Goal: Find specific fact

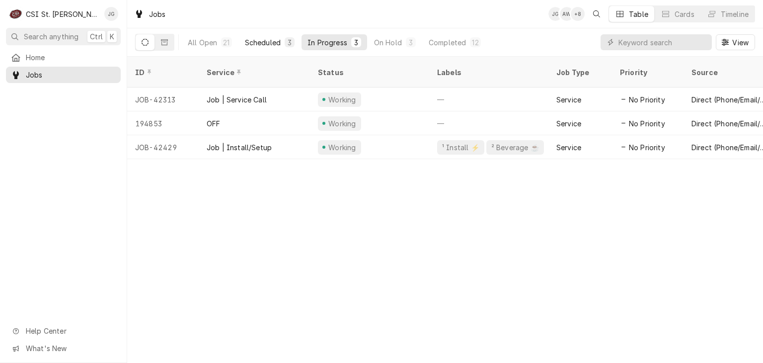
click at [255, 47] on button "Scheduled 3" at bounding box center [270, 42] width 62 height 16
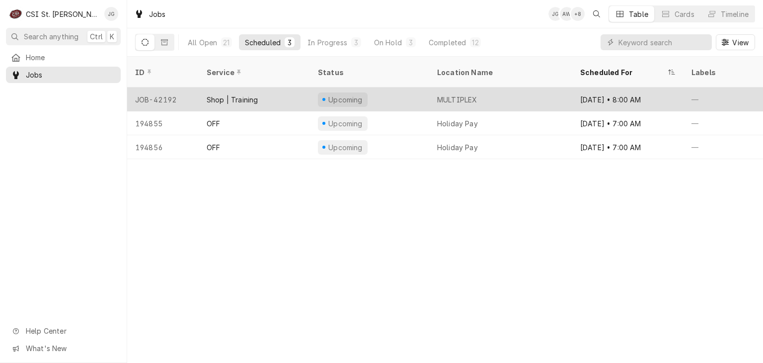
click at [249, 94] on div "Shop | Training" at bounding box center [232, 99] width 51 height 10
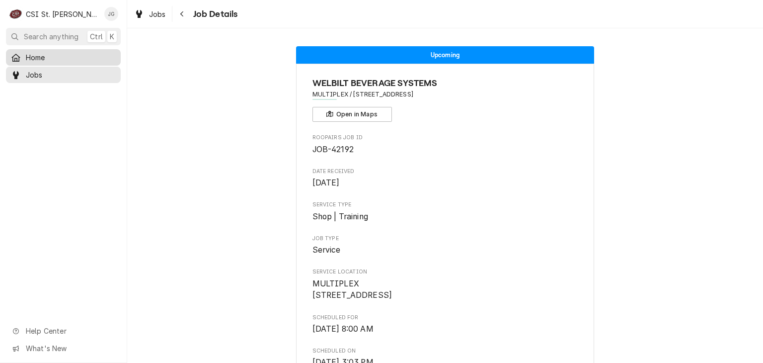
click at [30, 59] on span "Home" at bounding box center [71, 57] width 90 height 10
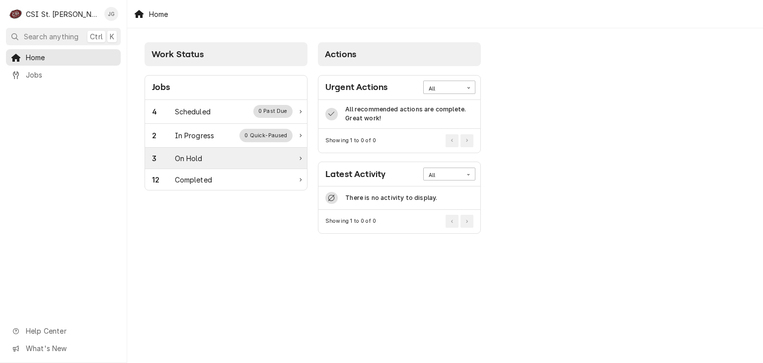
click at [197, 159] on div "On Hold" at bounding box center [189, 158] width 28 height 10
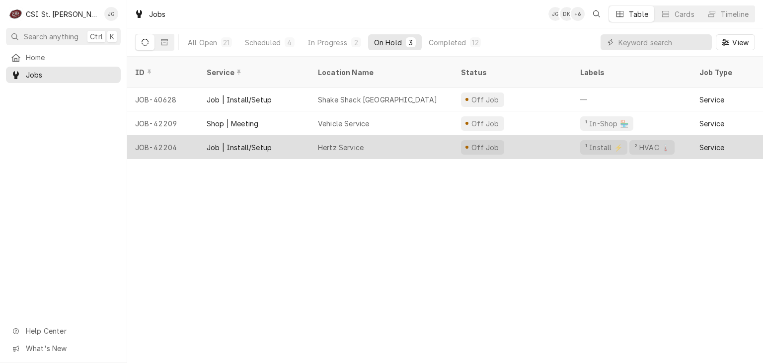
click at [237, 142] on div "Job | Install/Setup" at bounding box center [239, 147] width 65 height 10
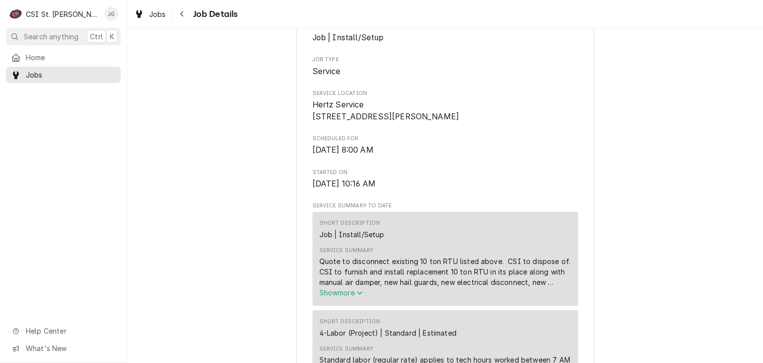
scroll to position [250, 0]
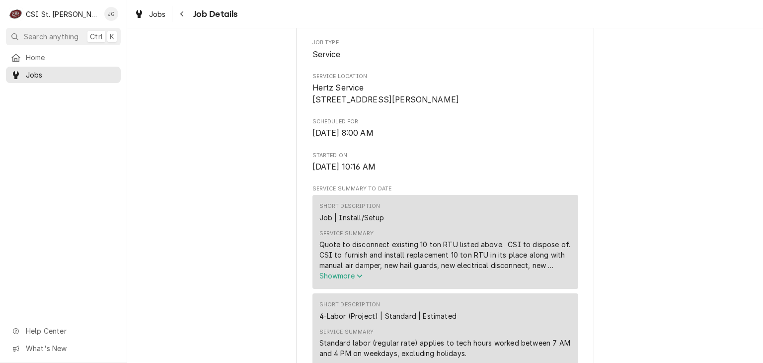
click at [337, 280] on span "Show more" at bounding box center [341, 275] width 44 height 8
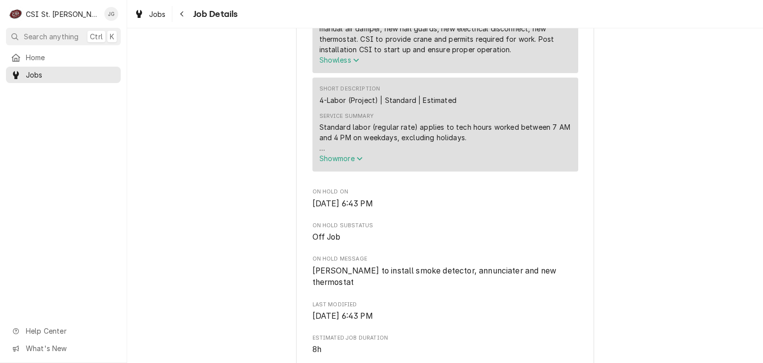
scroll to position [499, 0]
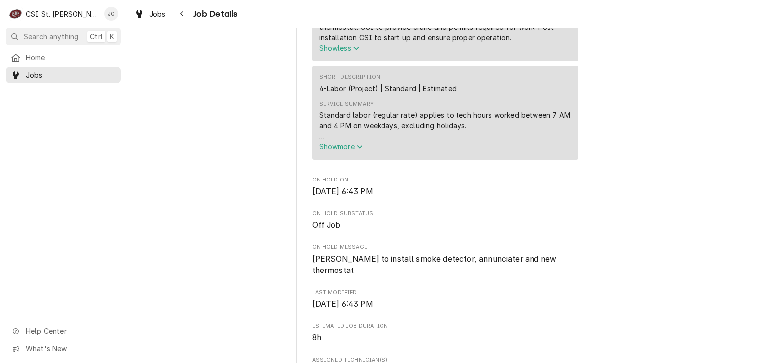
click at [351, 150] on span "Show more" at bounding box center [341, 146] width 44 height 8
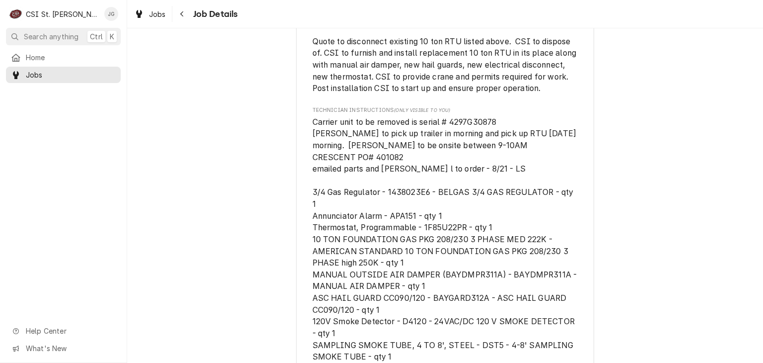
scroll to position [946, 0]
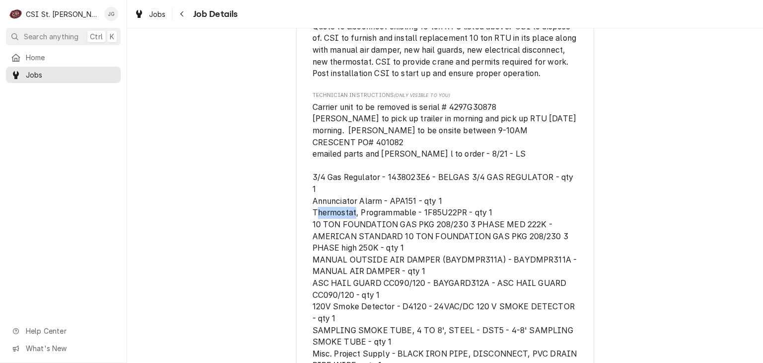
drag, startPoint x: 420, startPoint y: 210, endPoint x: 461, endPoint y: 210, distance: 40.7
click at [461, 210] on span "Carrier unit to be removed is serial # 4297G30878 [PERSON_NAME] to pick up trai…" at bounding box center [445, 236] width 267 height 268
copy span "1F85U22PR"
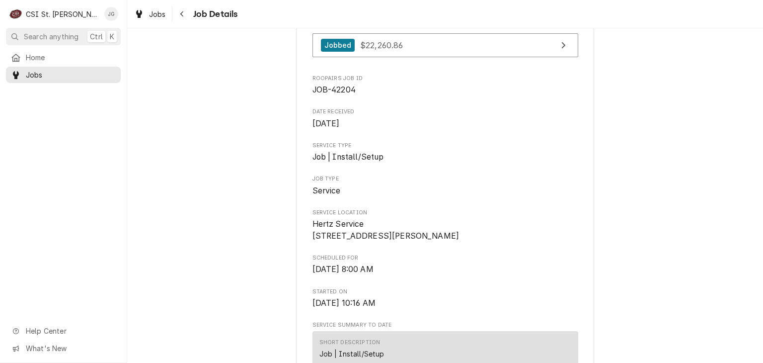
scroll to position [0, 0]
